Goal: Task Accomplishment & Management: Manage account settings

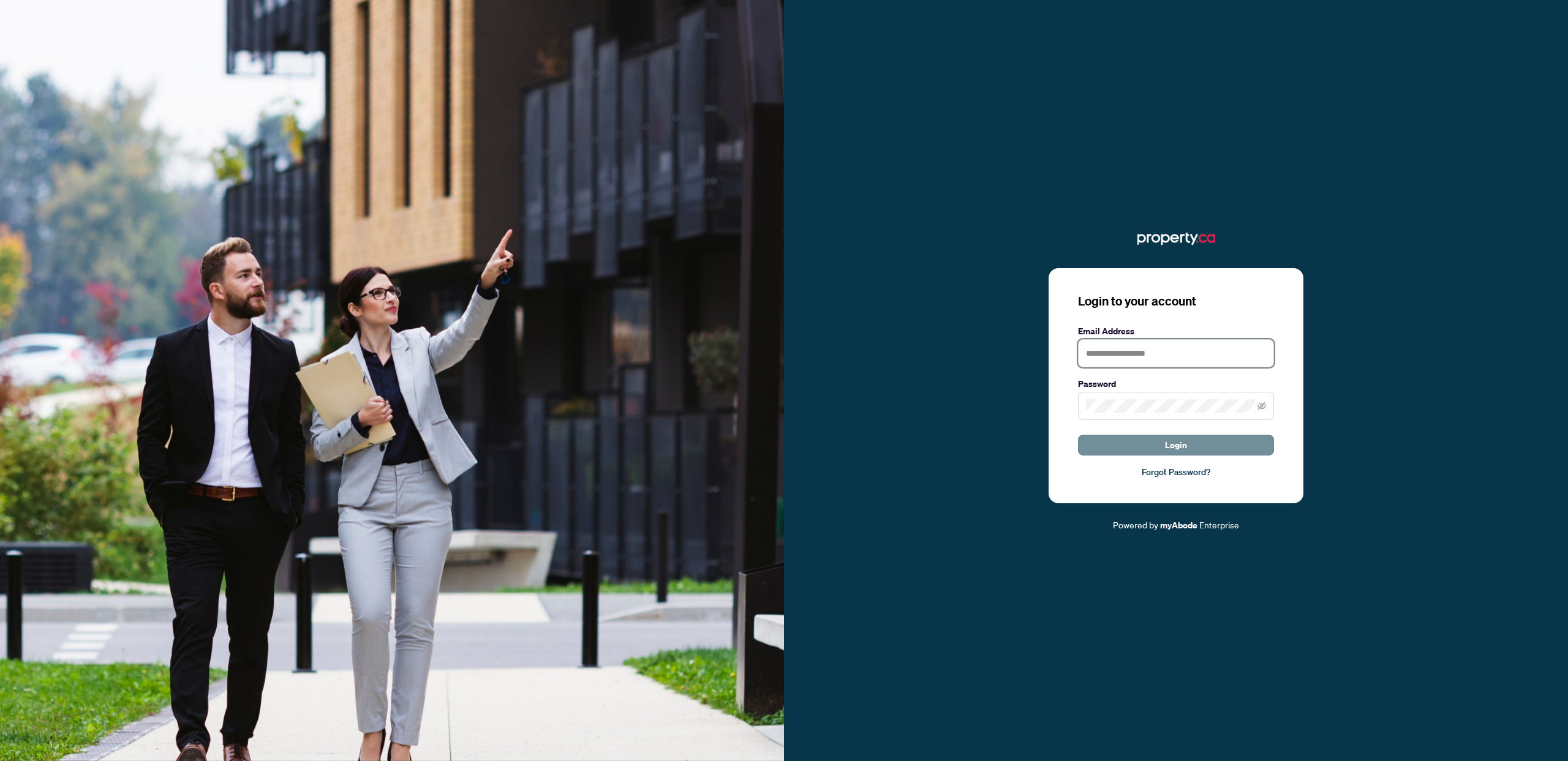
type input "**********"
click at [1141, 447] on button "Login" at bounding box center [1176, 446] width 196 height 21
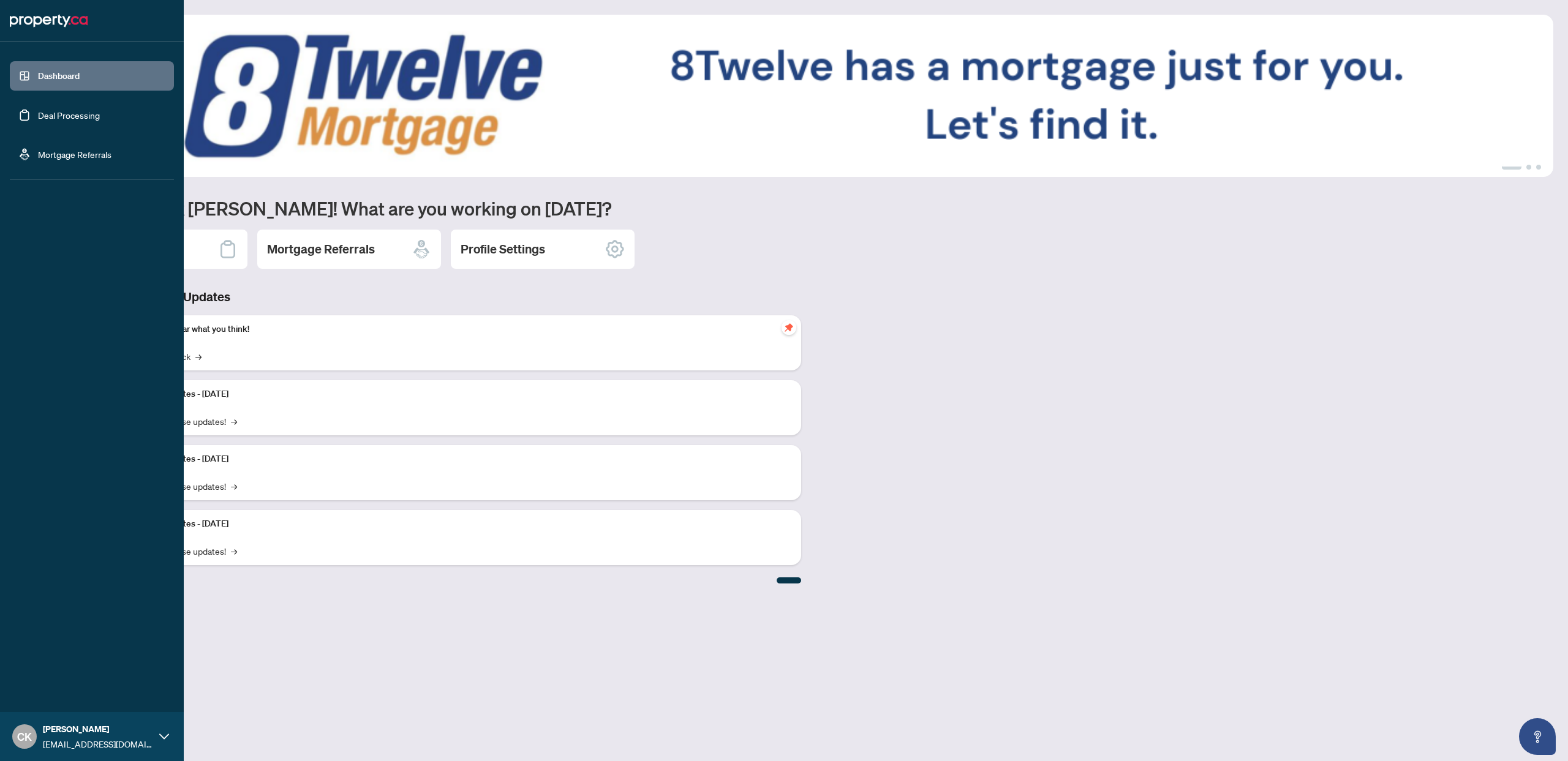
click at [38, 112] on link "Deal Processing" at bounding box center [68, 116] width 62 height 11
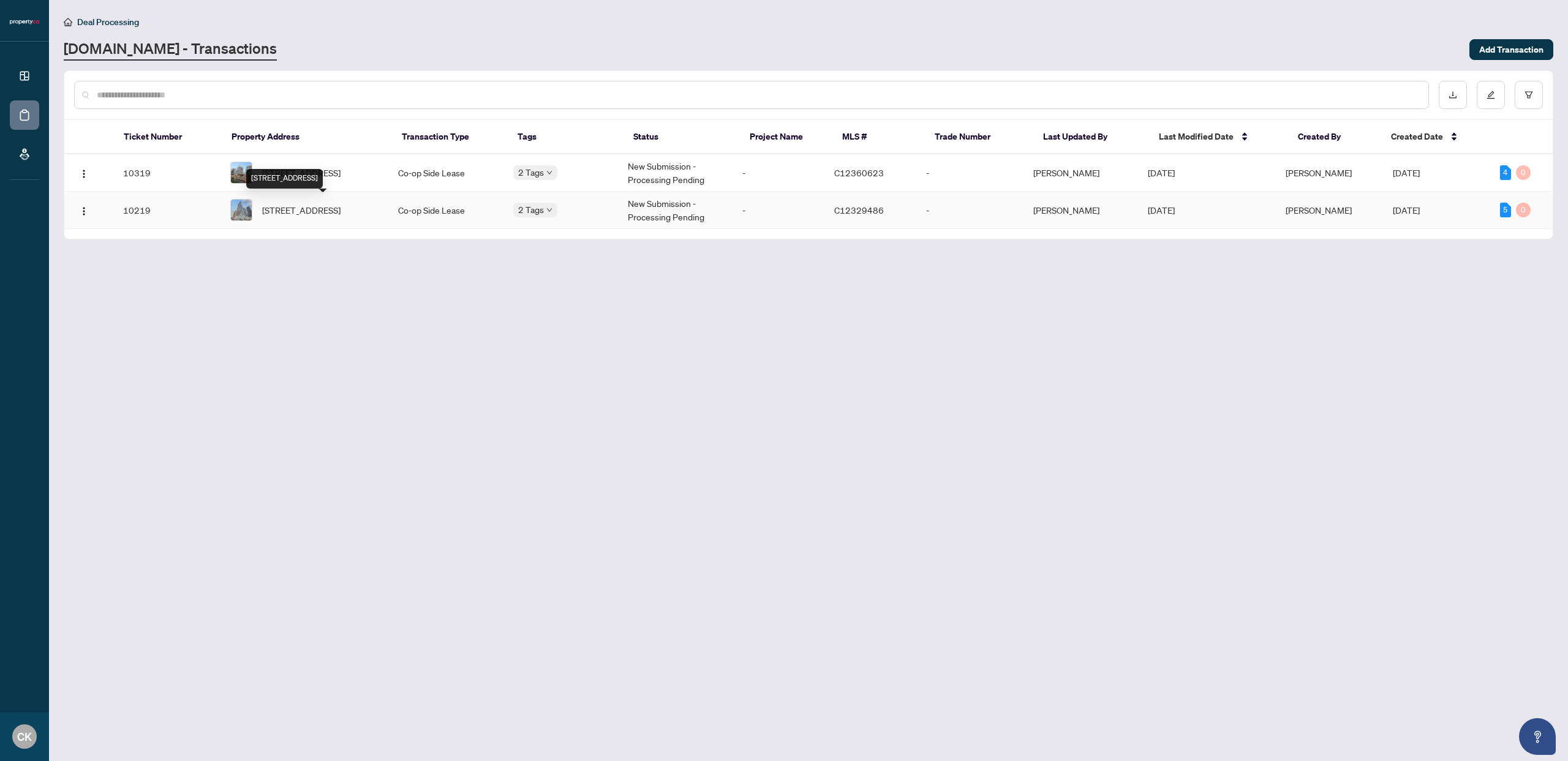
click at [320, 206] on span "[STREET_ADDRESS]" at bounding box center [302, 210] width 79 height 14
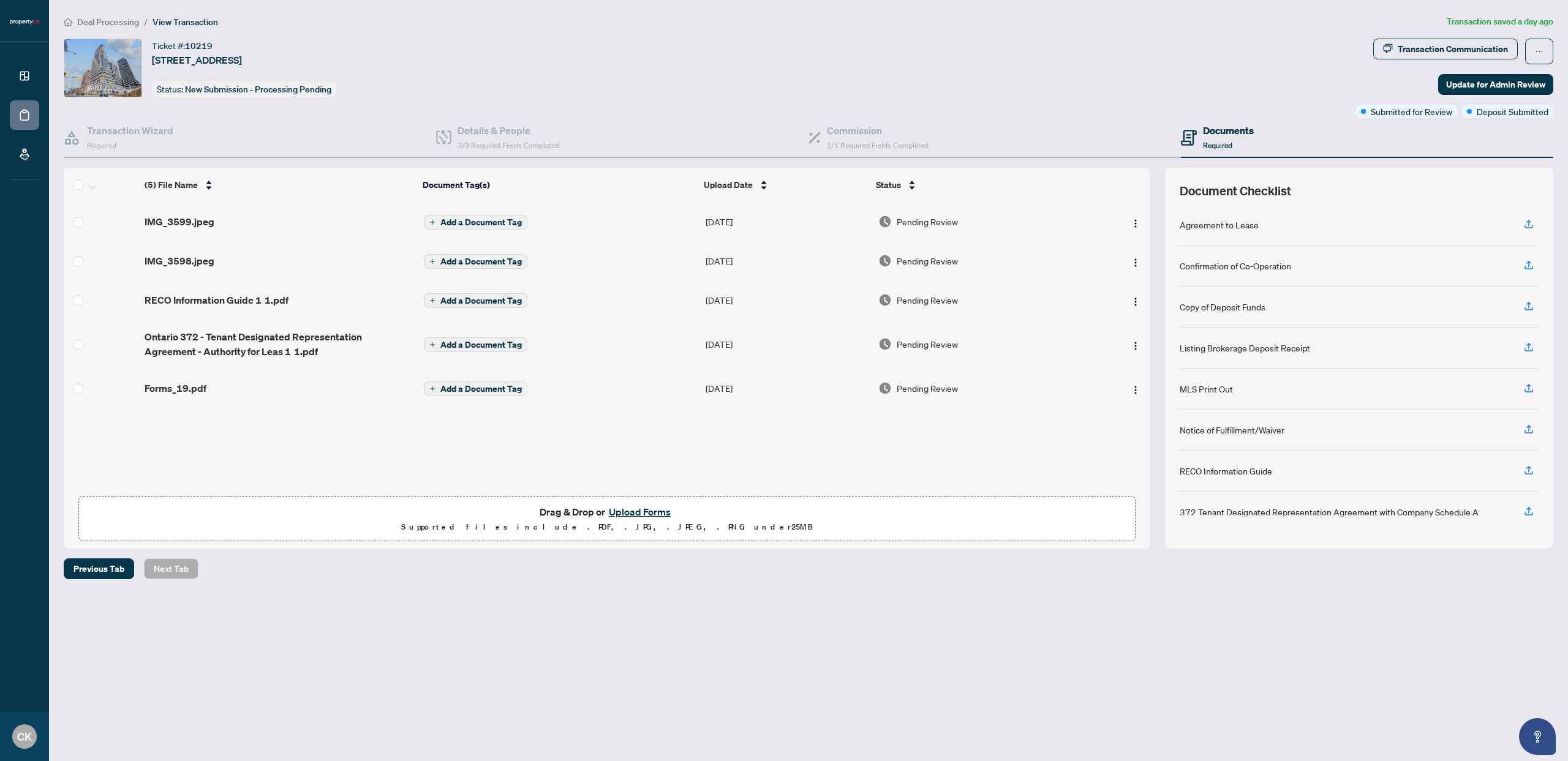
click at [621, 514] on button "Upload Forms" at bounding box center [640, 512] width 69 height 16
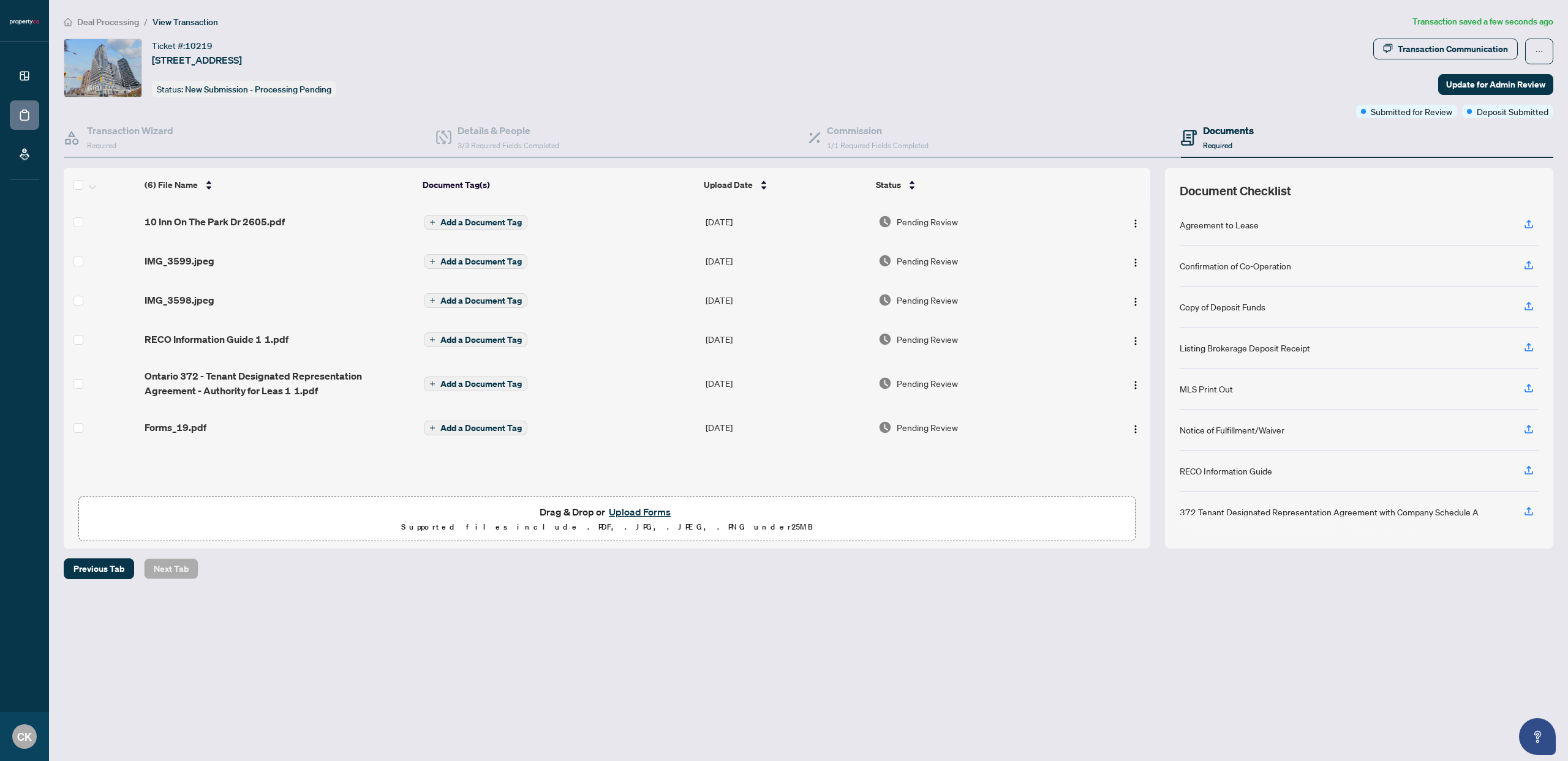
scroll to position [3, 0]
click at [1515, 76] on span "Update for Admin Review" at bounding box center [1496, 84] width 100 height 19
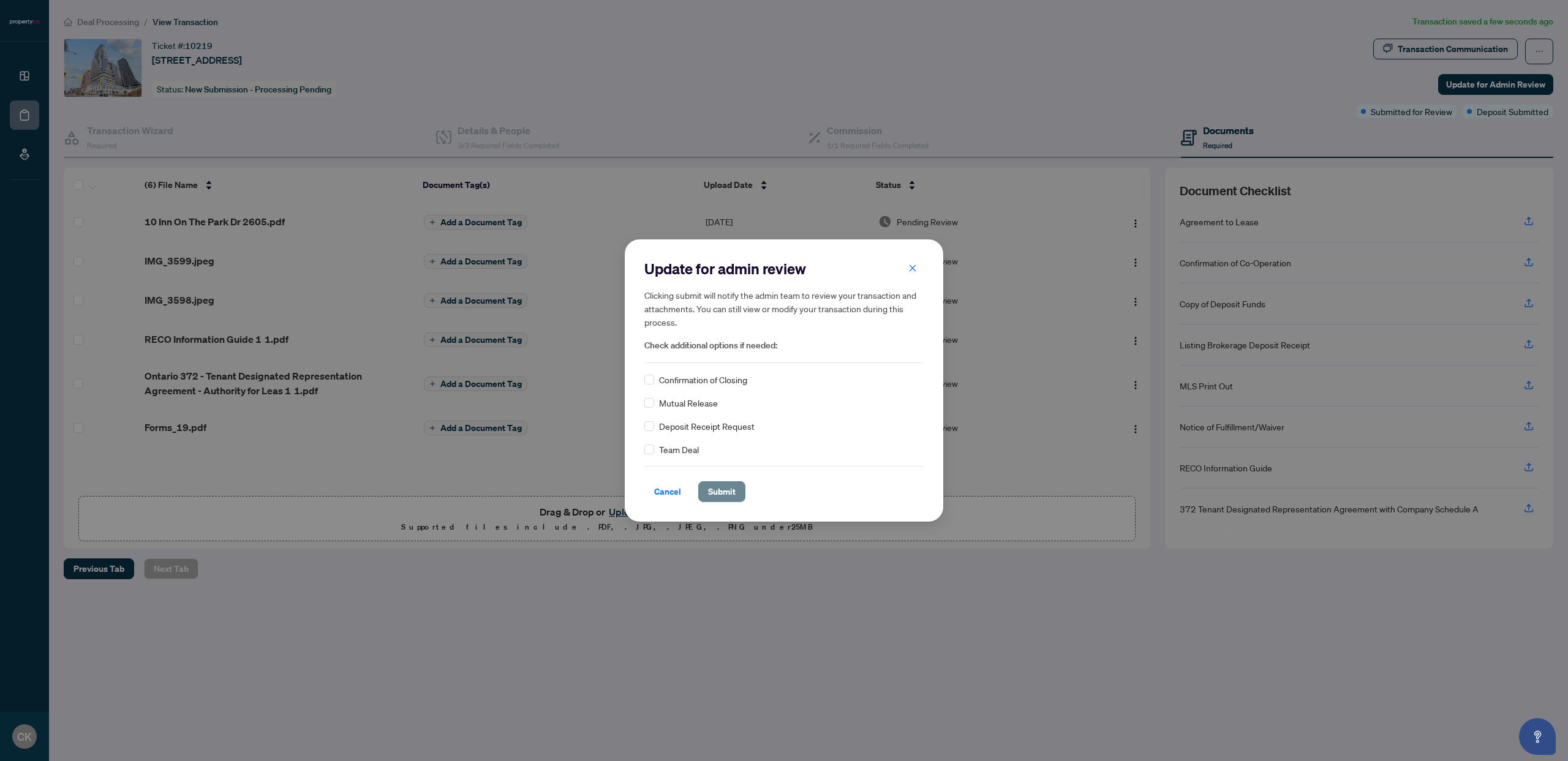
click at [701, 491] on button "Submit" at bounding box center [722, 492] width 47 height 21
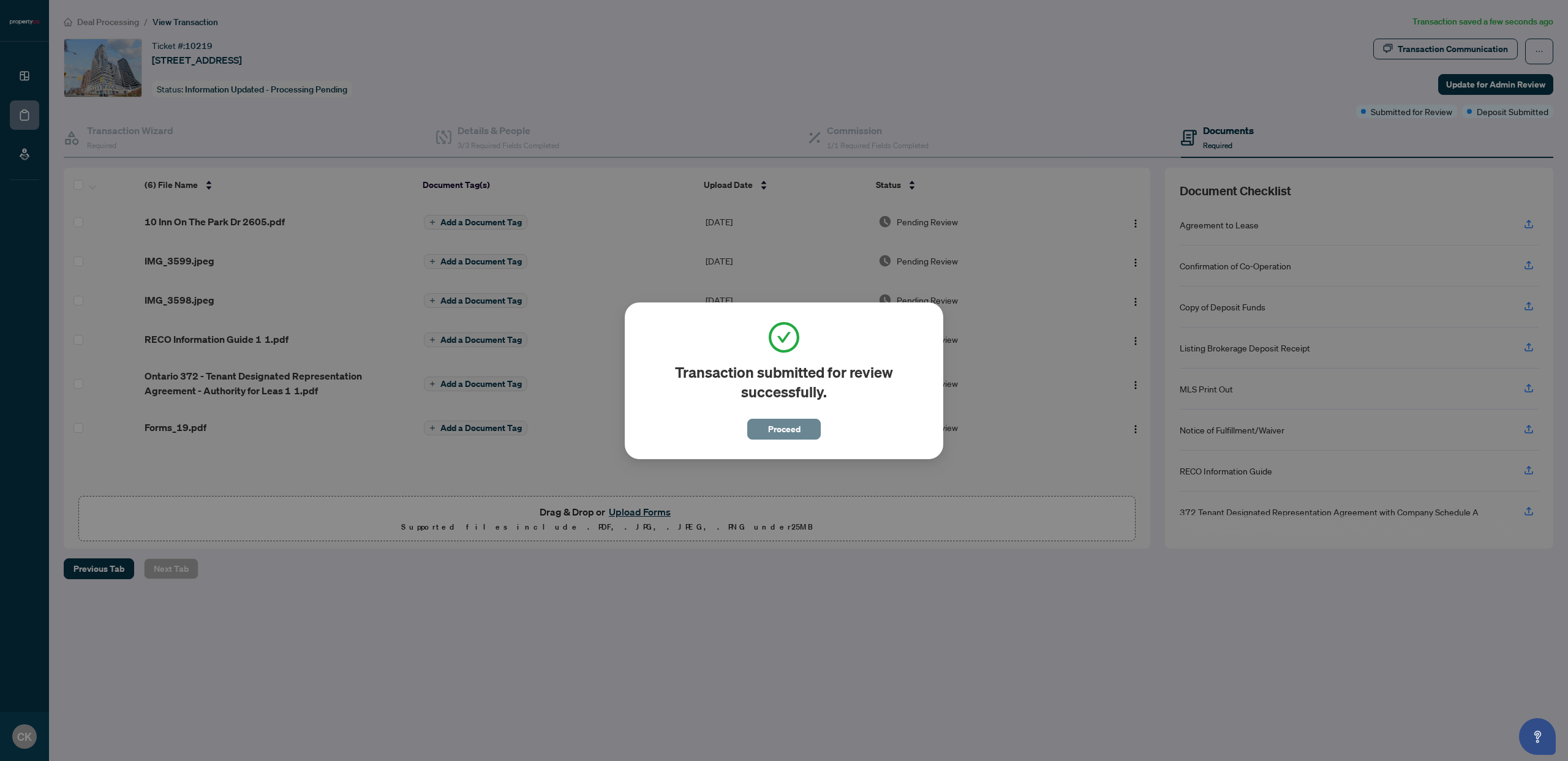
click at [787, 429] on span "Proceed" at bounding box center [784, 429] width 32 height 19
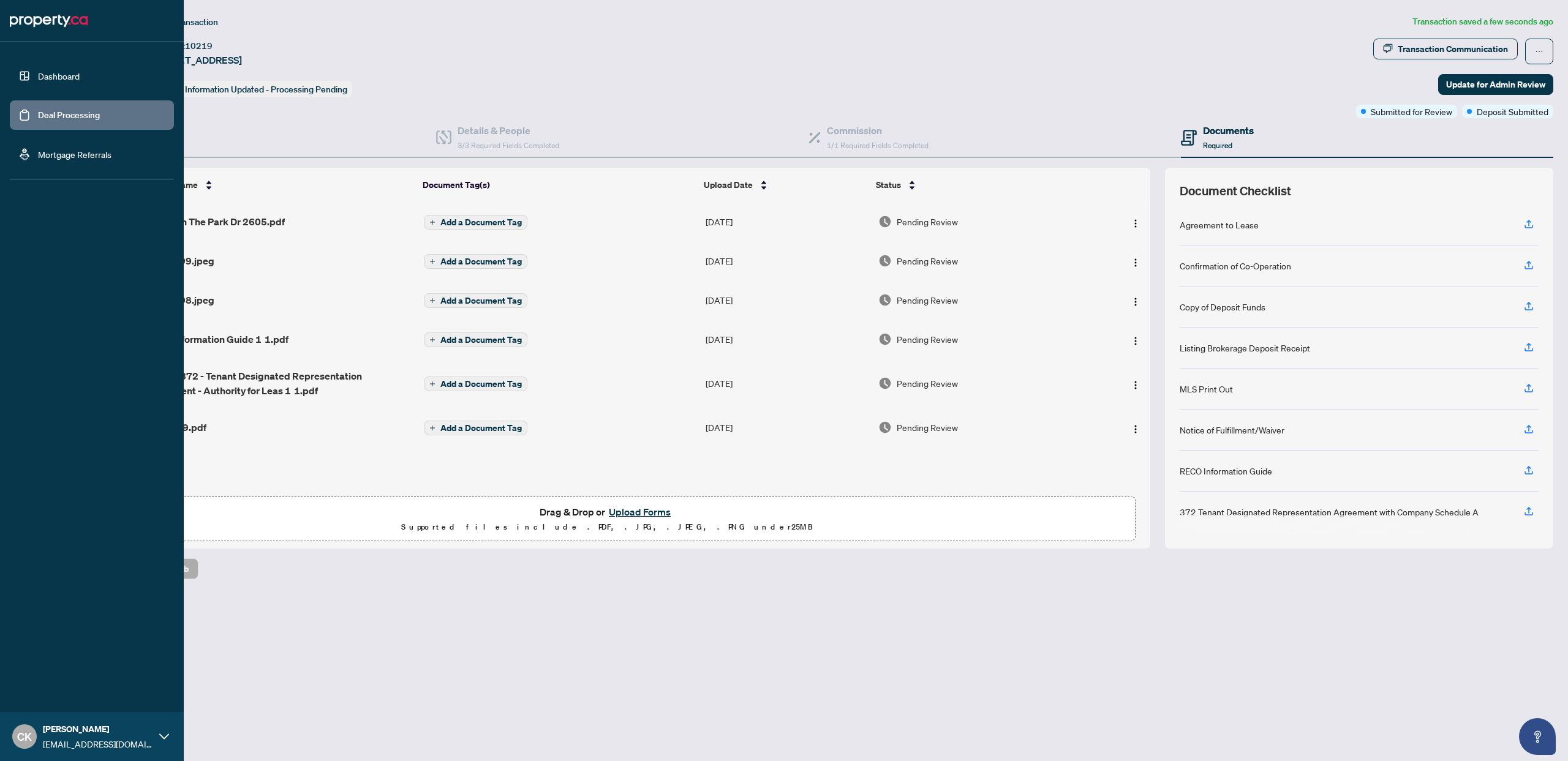
click at [41, 81] on link "Dashboard" at bounding box center [59, 76] width 42 height 11
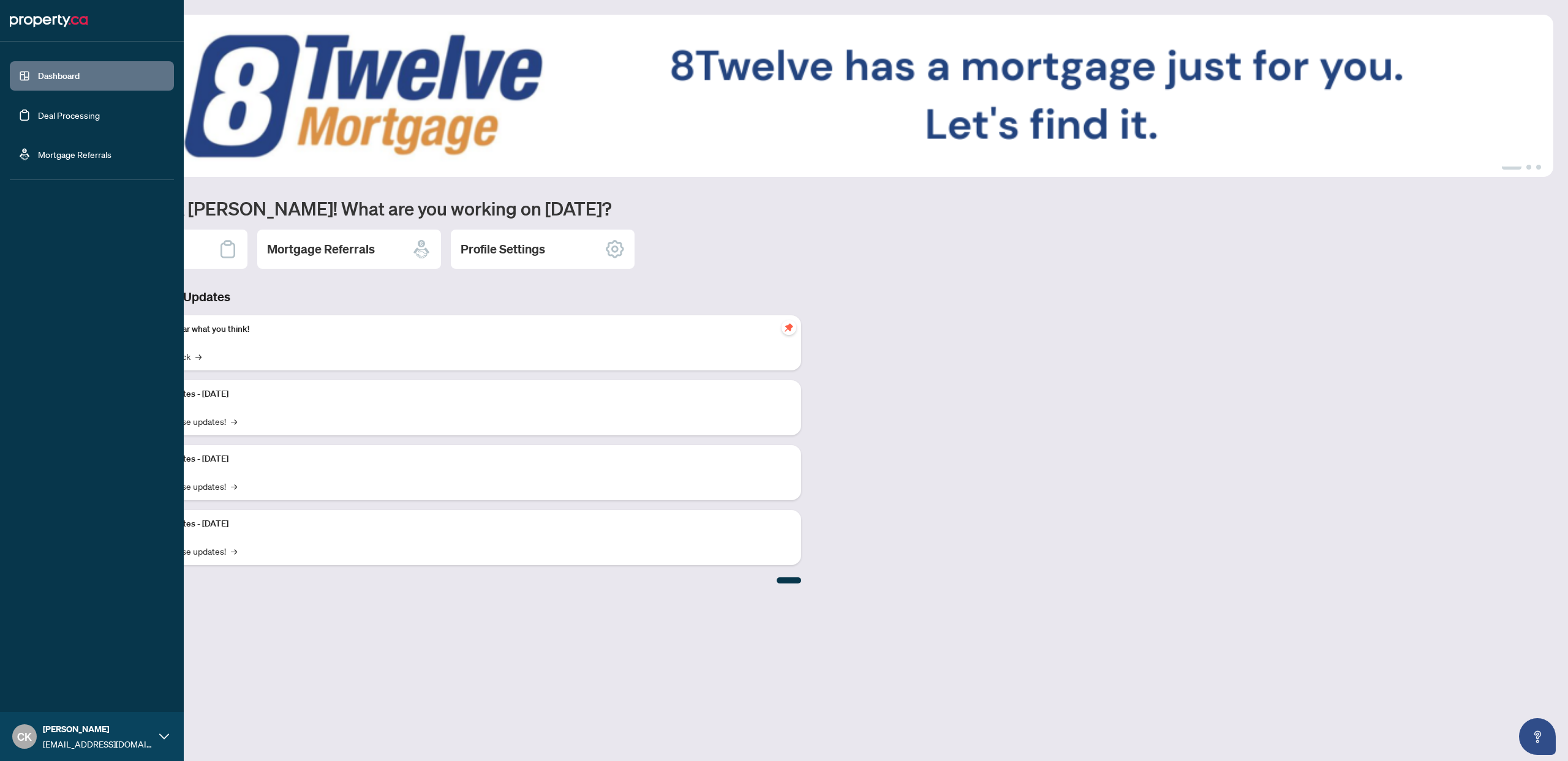
click at [38, 116] on link "Deal Processing" at bounding box center [68, 116] width 62 height 11
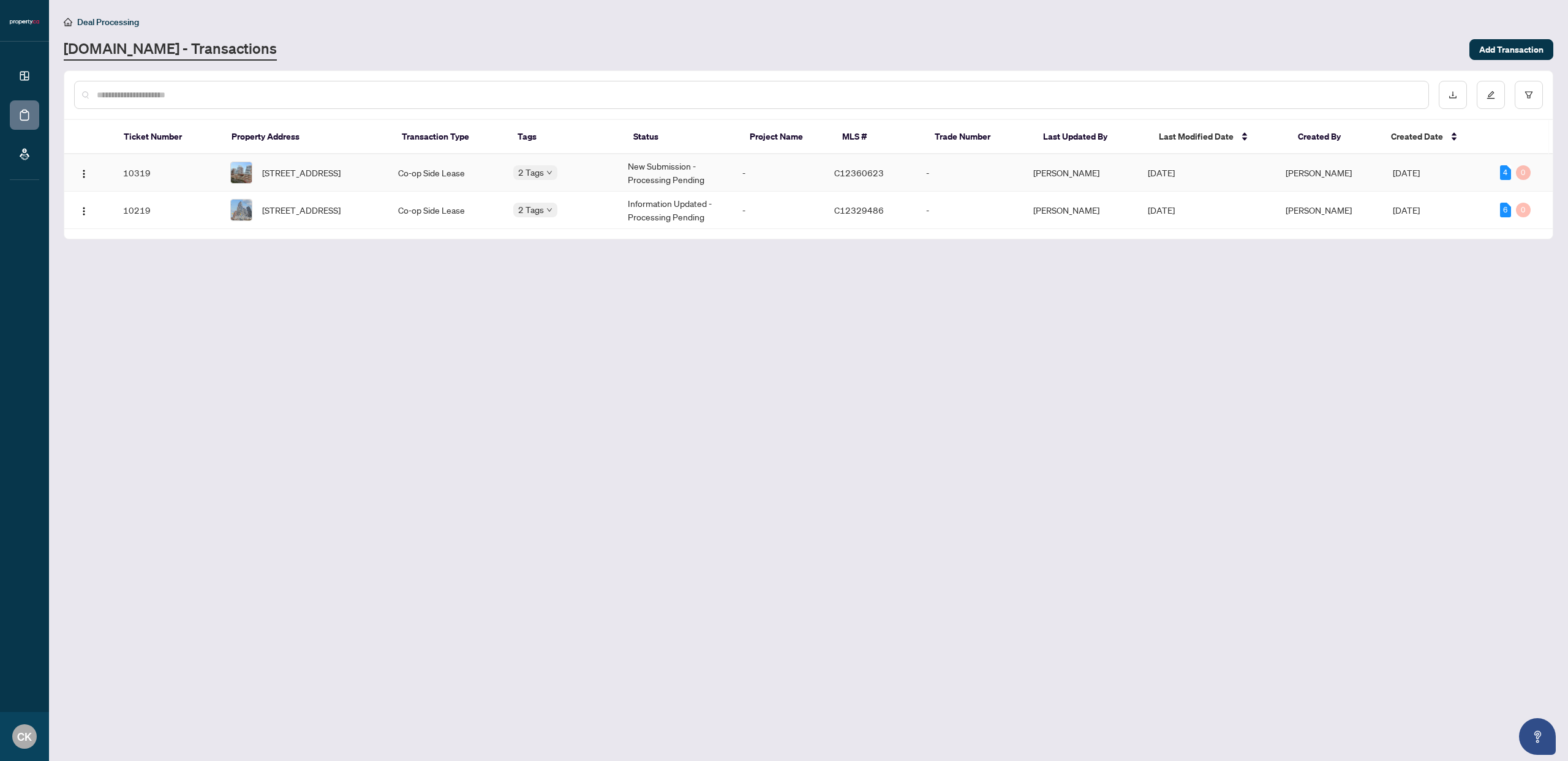
click at [552, 169] on body "Dashboard Deal Processing Mortgage Referrals CK [PERSON_NAME] [EMAIL_ADDRESS][D…" at bounding box center [784, 380] width 1568 height 761
click at [521, 212] on body "Dashboard Deal Processing Mortgage Referrals CK [PERSON_NAME] [EMAIL_ADDRESS][D…" at bounding box center [784, 380] width 1568 height 761
click at [539, 303] on main "Deal Processing [DOMAIN_NAME] - Transactions Add Transaction Ticket Number Prop…" at bounding box center [808, 380] width 1519 height 761
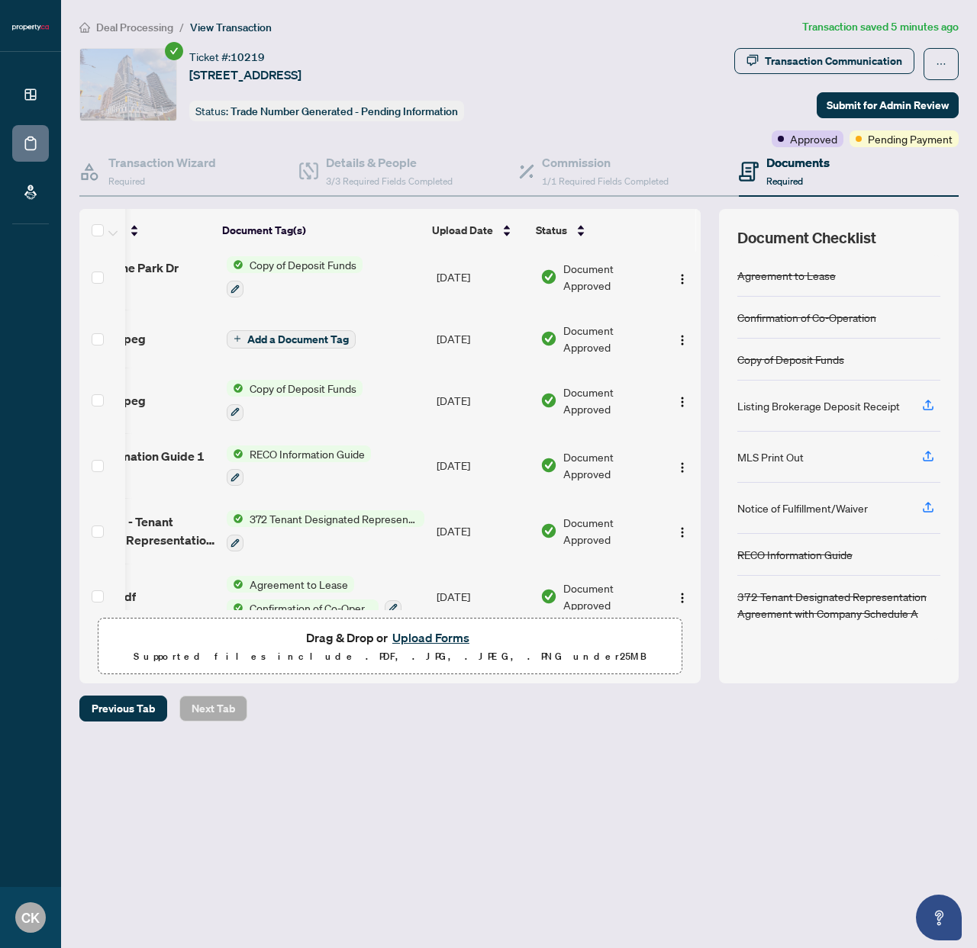
scroll to position [150, 77]
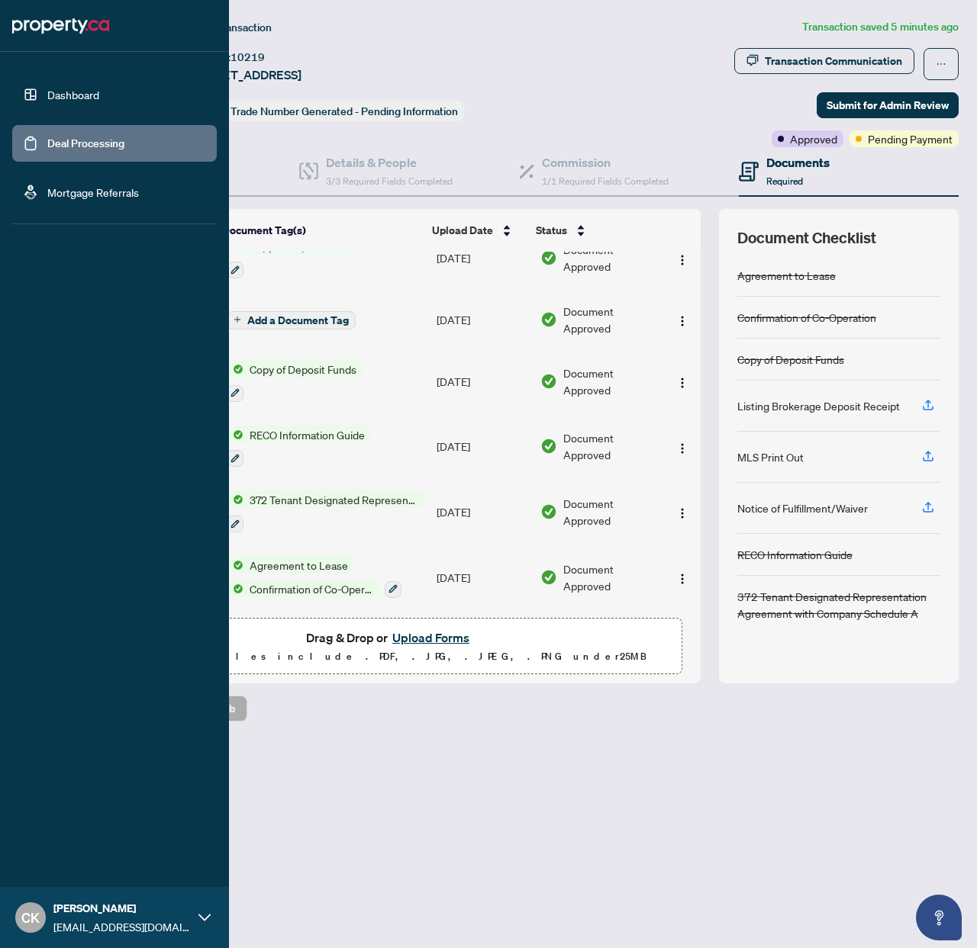
click at [47, 143] on link "Deal Processing" at bounding box center [85, 144] width 77 height 14
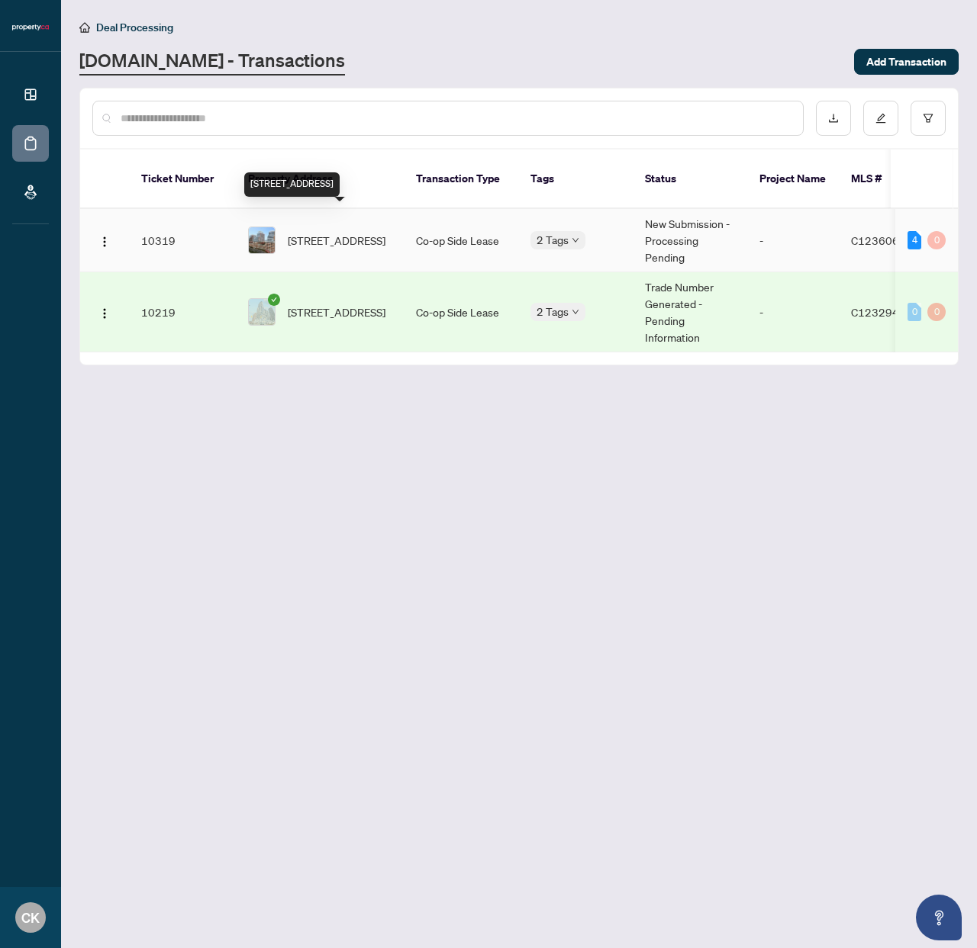
click at [341, 232] on span "[STREET_ADDRESS]" at bounding box center [337, 240] width 98 height 17
